Goal: Task Accomplishment & Management: Complete application form

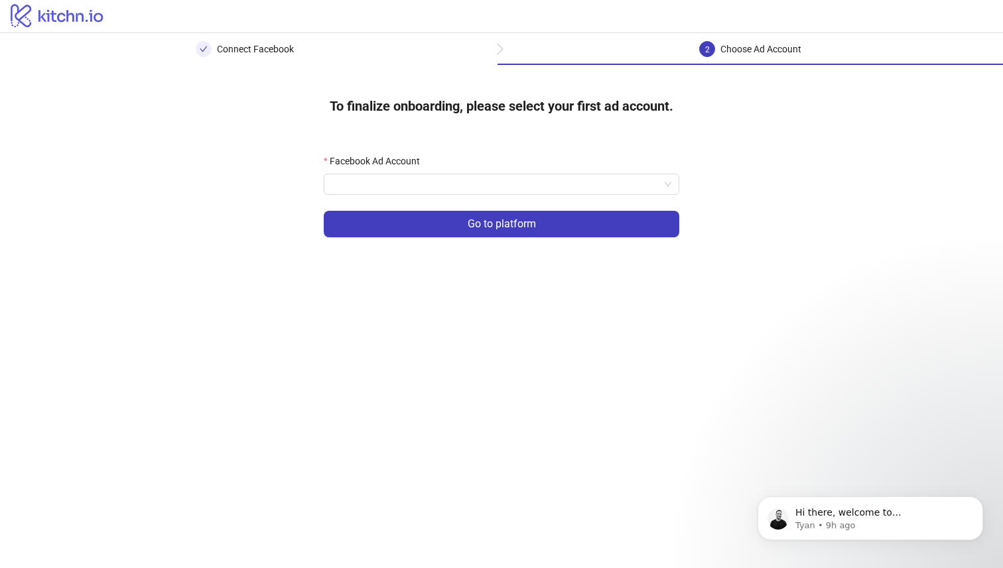
click at [741, 97] on div "To finalize onboarding, please select your first ad account. Facebook Ad Accoun…" at bounding box center [501, 170] width 1003 height 210
click at [500, 179] on input "Facebook Ad Account" at bounding box center [496, 184] width 328 height 20
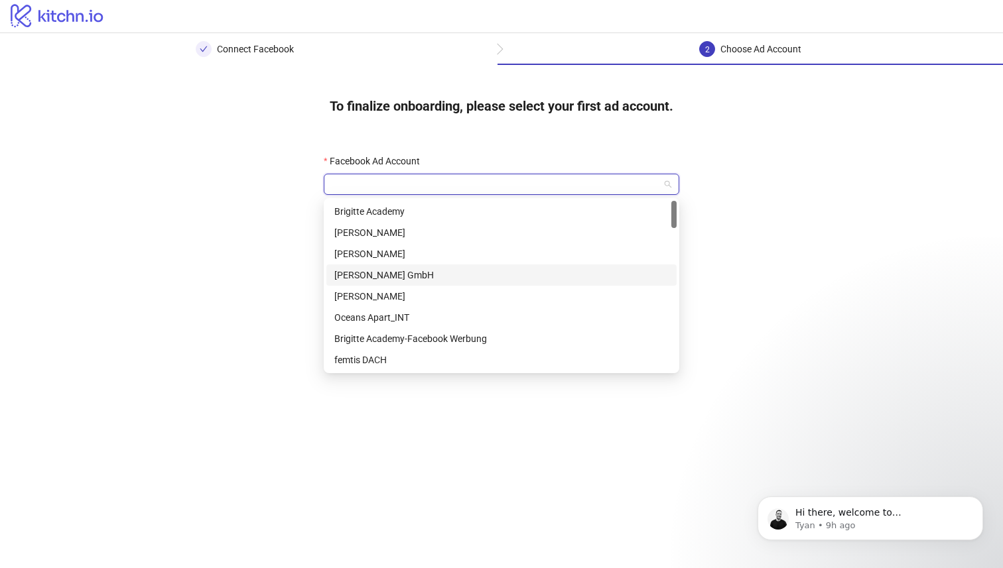
click at [453, 270] on div "[PERSON_NAME] GmbH" at bounding box center [501, 275] width 334 height 15
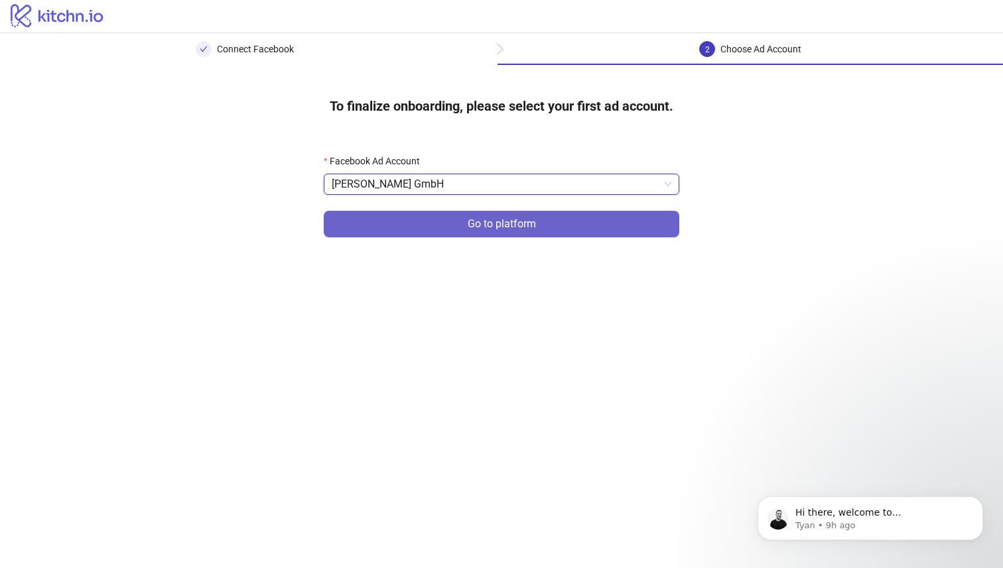
click at [509, 220] on span "Go to platform" at bounding box center [502, 224] width 68 height 12
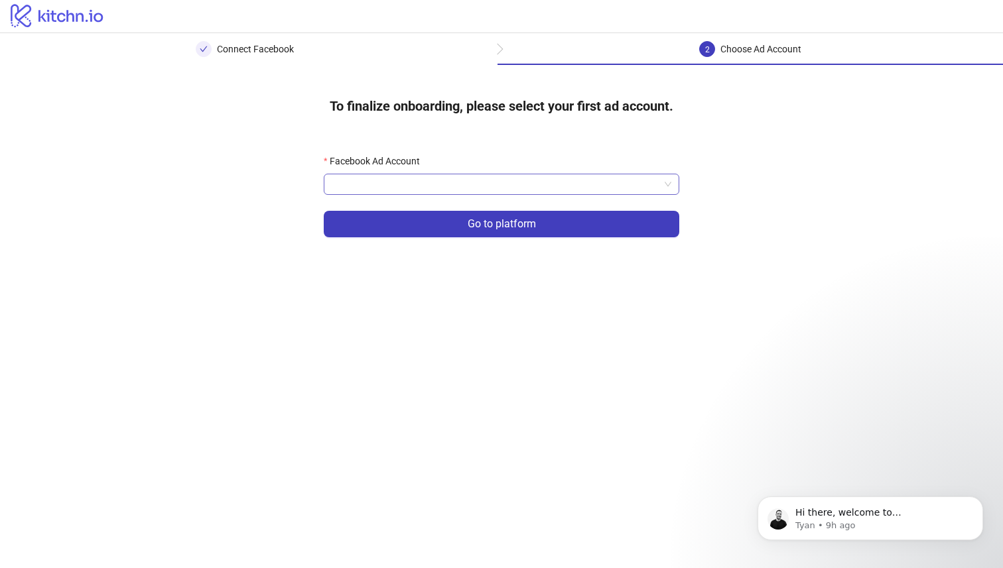
click at [578, 190] on input "Facebook Ad Account" at bounding box center [496, 184] width 328 height 20
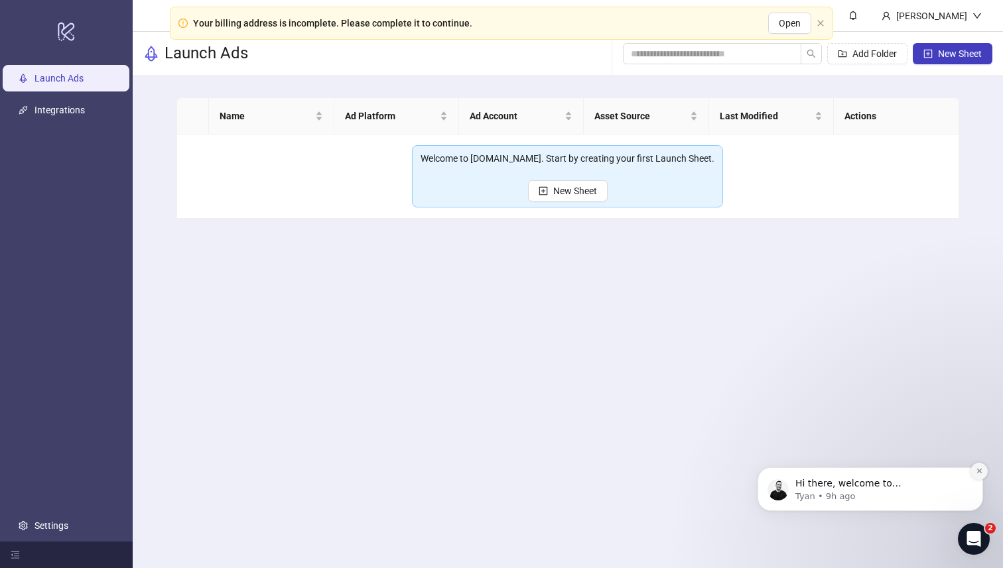
click at [981, 470] on icon "Dismiss notification" at bounding box center [979, 471] width 7 height 7
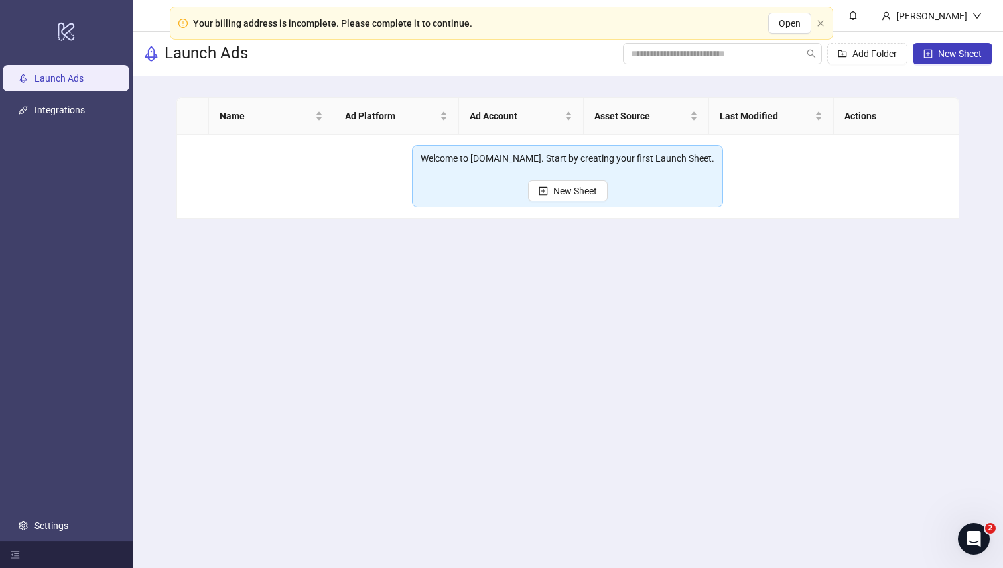
click at [627, 282] on main "[PERSON_NAME] Launch Ads Add Folder New Sheet Name Ad Platform Ad Account Asset…" at bounding box center [568, 284] width 870 height 568
click at [348, 282] on main "[PERSON_NAME] Launch Ads Add Folder New Sheet Name Ad Platform Ad Account Asset…" at bounding box center [568, 284] width 870 height 568
